Goal: Navigation & Orientation: Find specific page/section

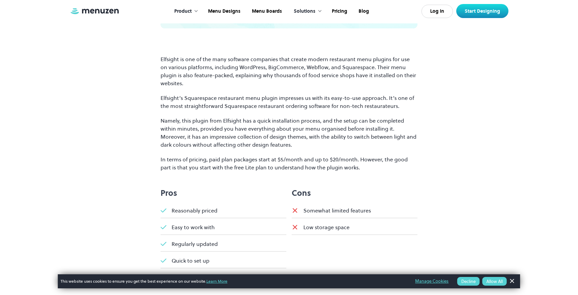
scroll to position [2484, 0]
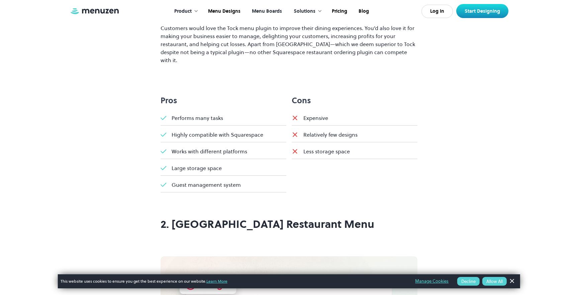
click at [258, 10] on link "Menu Boards" at bounding box center [266, 11] width 41 height 21
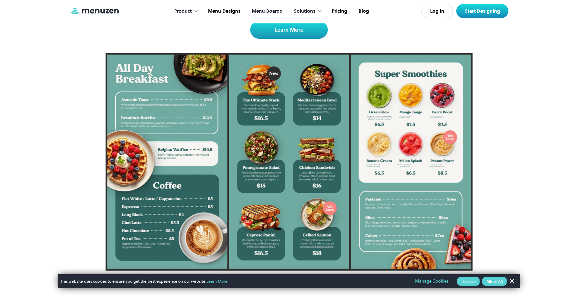
scroll to position [171, 0]
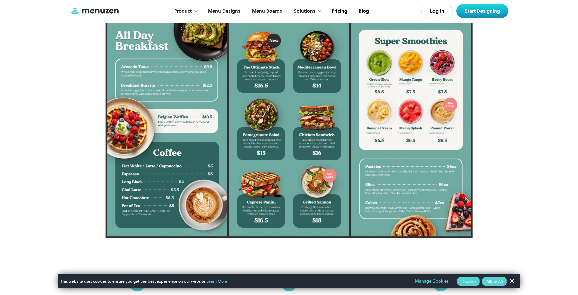
click at [229, 10] on link "Menu Designs" at bounding box center [224, 11] width 44 height 21
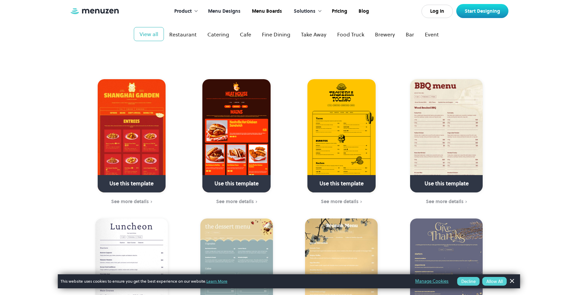
scroll to position [165, 0]
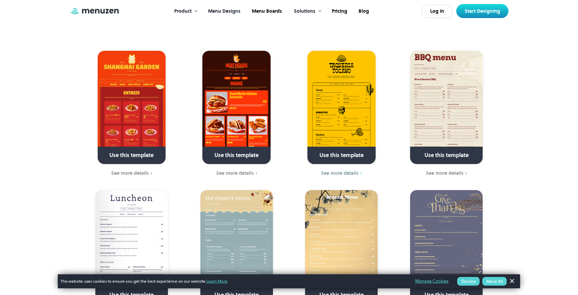
click at [341, 171] on div "See more details" at bounding box center [340, 173] width 38 height 5
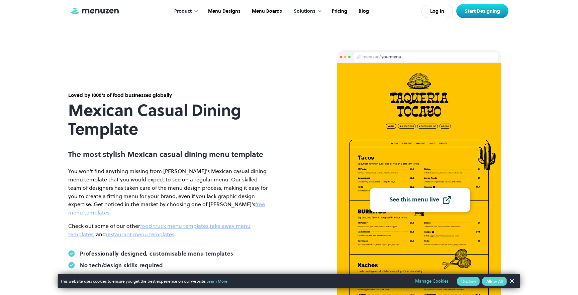
click at [419, 196] on link "See this menu live" at bounding box center [420, 200] width 100 height 24
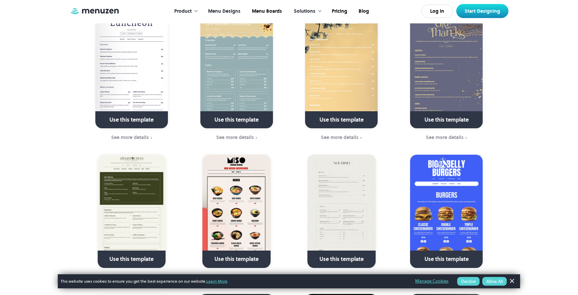
scroll to position [362, 0]
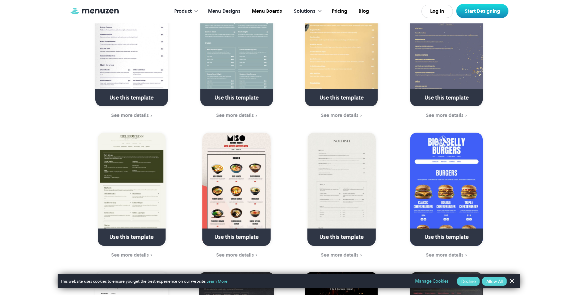
click at [348, 163] on img at bounding box center [341, 189] width 68 height 113
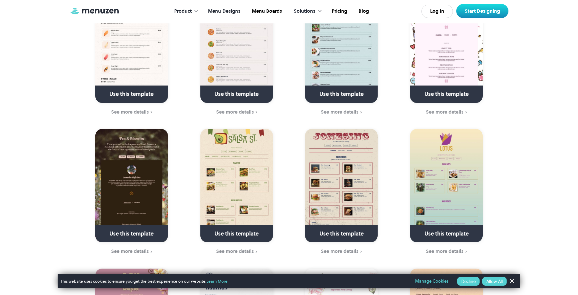
scroll to position [1936, 0]
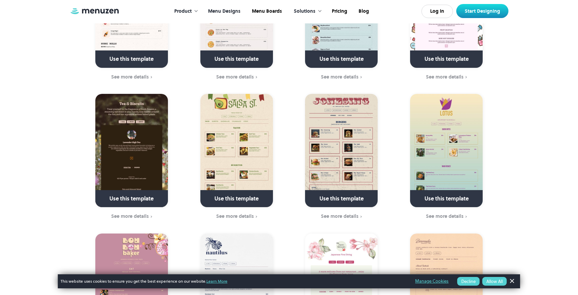
click at [192, 11] on div "Product" at bounding box center [182, 11] width 17 height 7
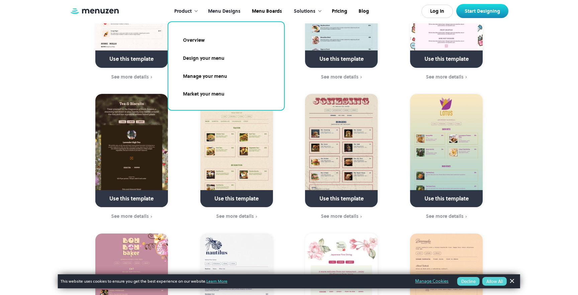
click at [194, 11] on div "Product" at bounding box center [185, 11] width 34 height 21
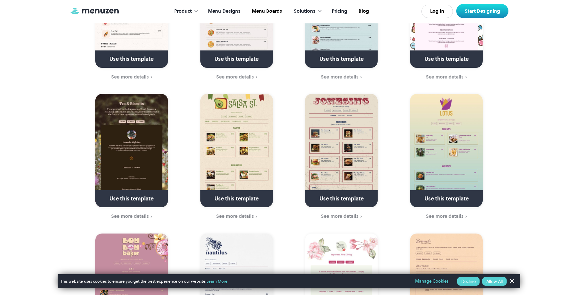
click at [340, 11] on link "Pricing" at bounding box center [338, 11] width 27 height 21
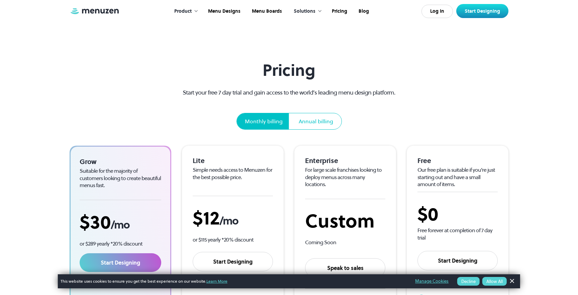
click at [310, 120] on div "Annual billing" at bounding box center [316, 121] width 34 height 8
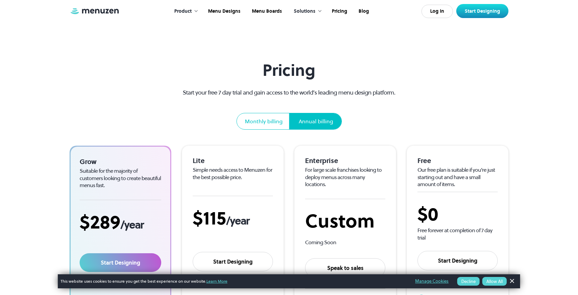
click at [260, 118] on div "Monthly billing" at bounding box center [264, 121] width 38 height 8
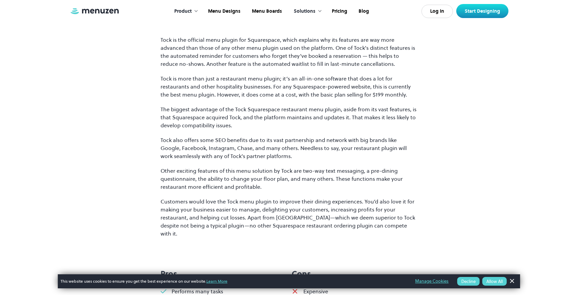
scroll to position [2273, 0]
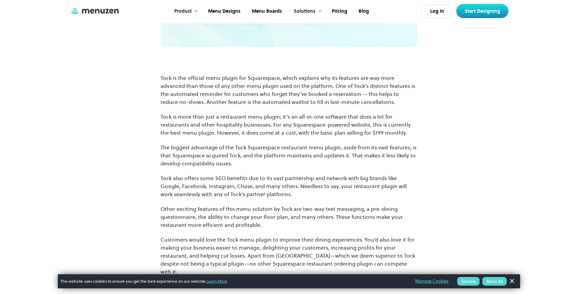
copy h3 "Elfsight"
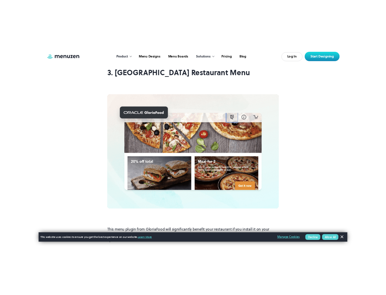
scroll to position [3194, 0]
